Goal: Check status: Check status

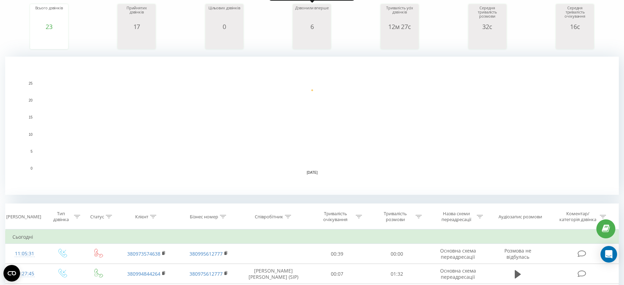
scroll to position [173, 0]
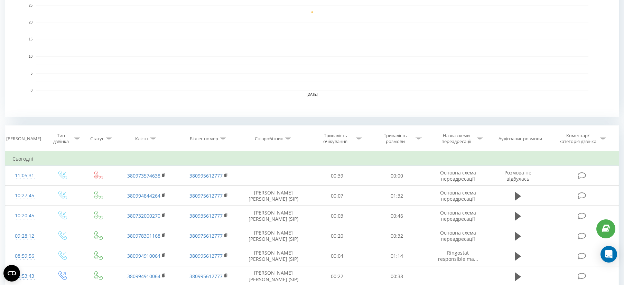
click at [280, 46] on rect "A chart." at bounding box center [312, 47] width 553 height 85
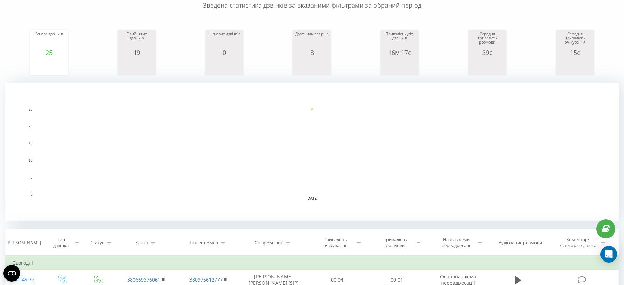
scroll to position [173, 0]
